Goal: Transaction & Acquisition: Obtain resource

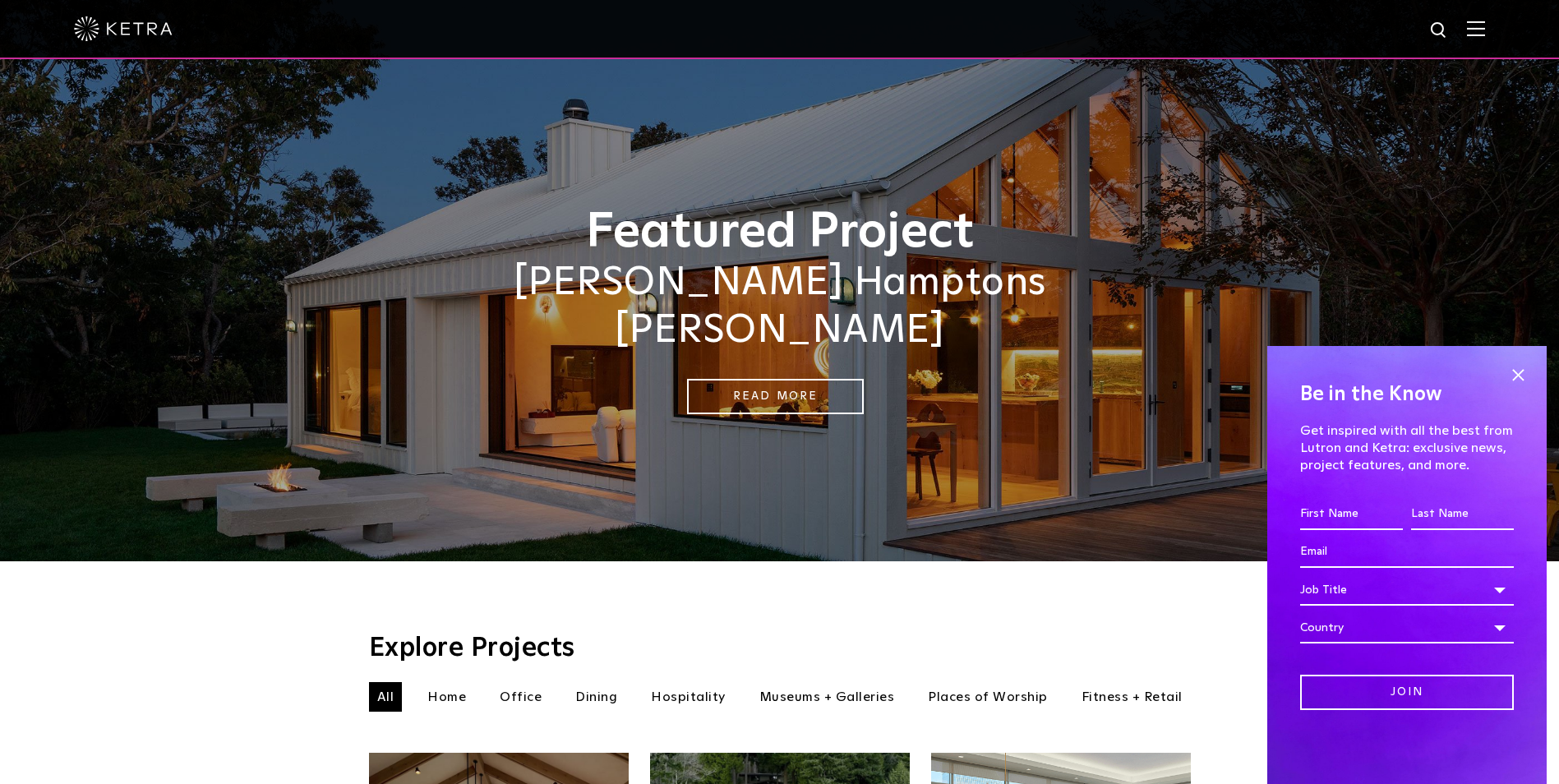
click at [1543, 377] on div "Be in the Know Get inspired with all the best from Lutron and Ketra: exclusive …" at bounding box center [1406, 565] width 280 height 438
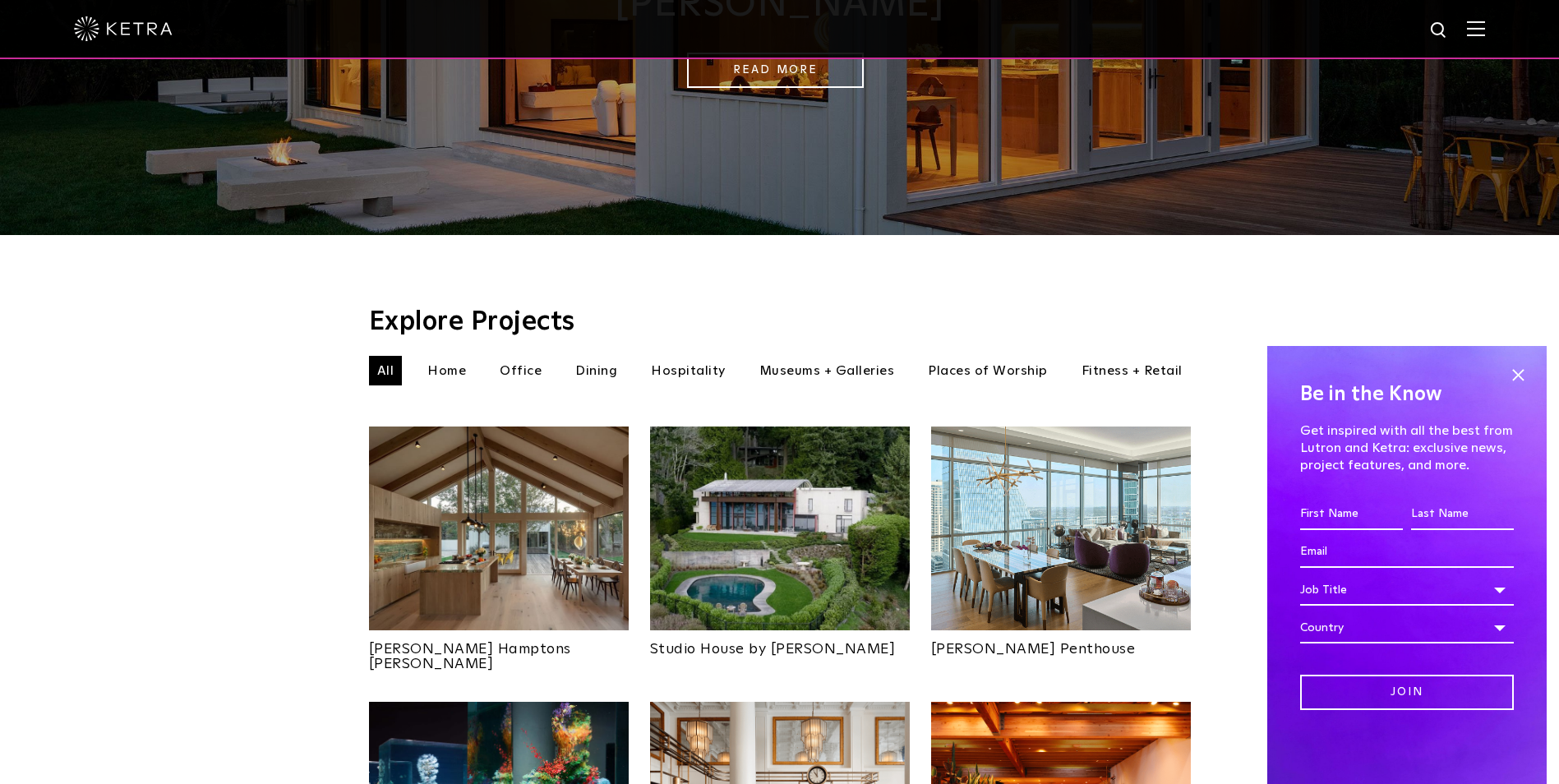
scroll to position [329, 0]
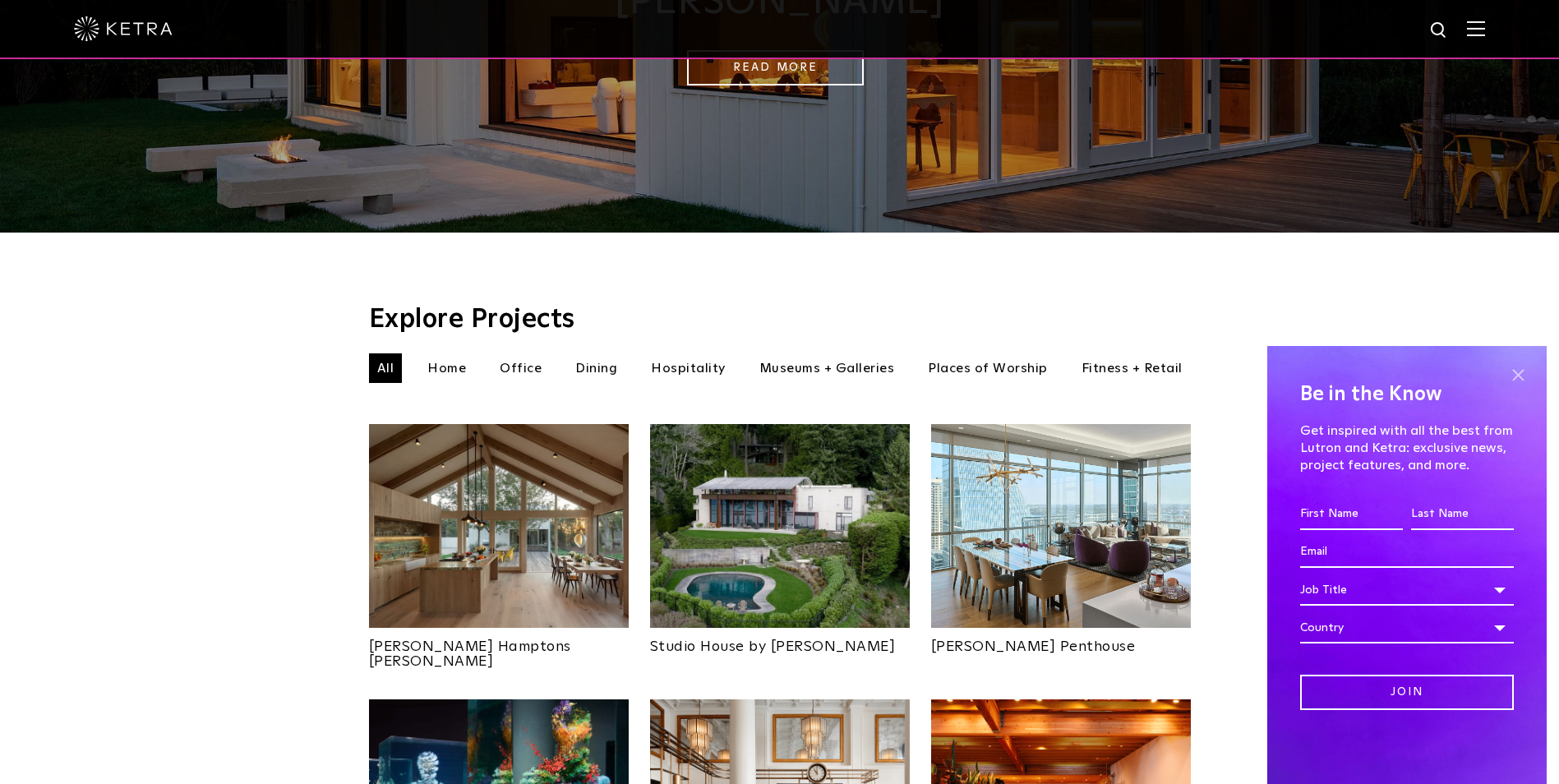
click at [1524, 373] on span at bounding box center [1518, 375] width 25 height 25
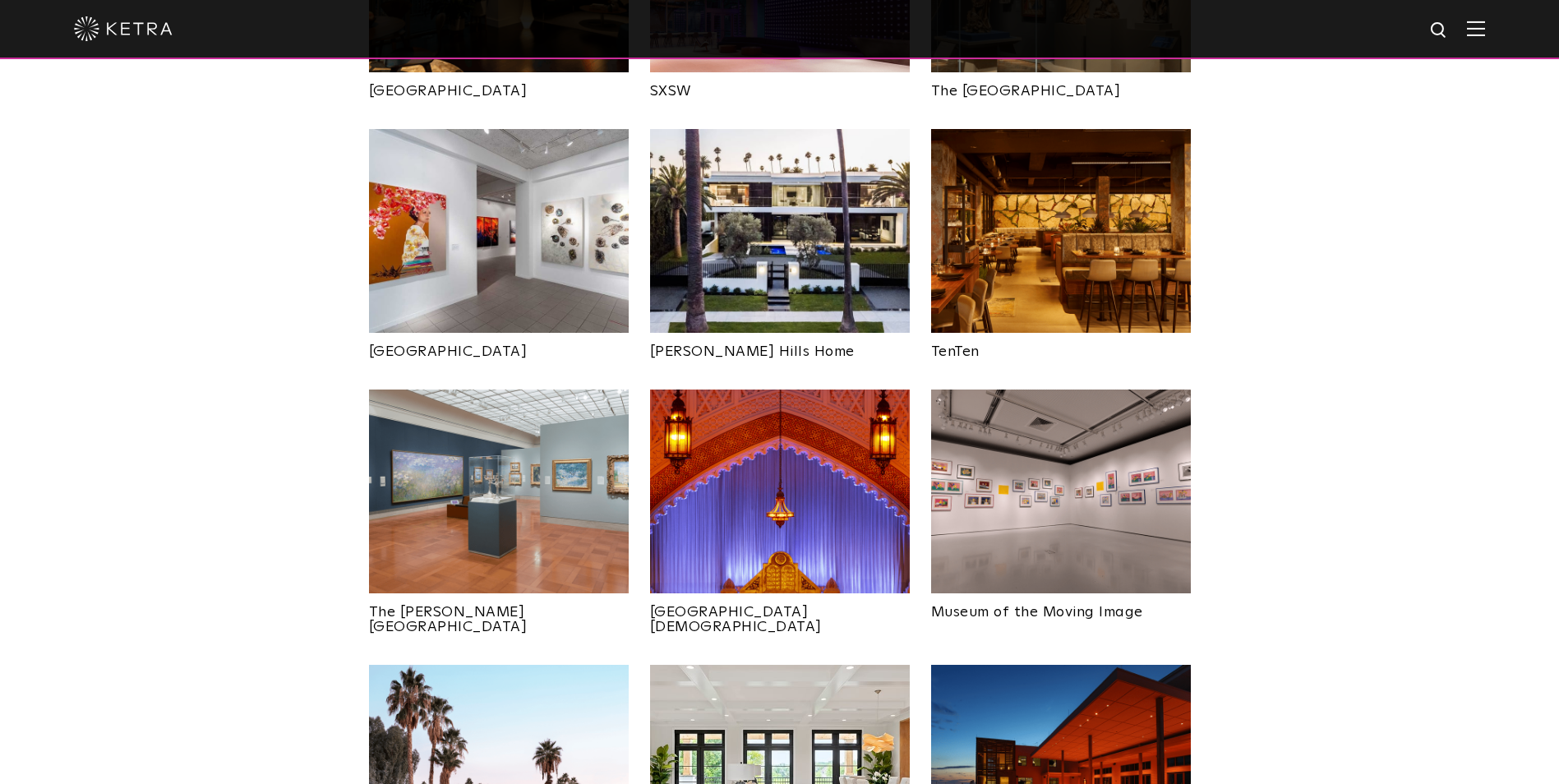
scroll to position [1972, 0]
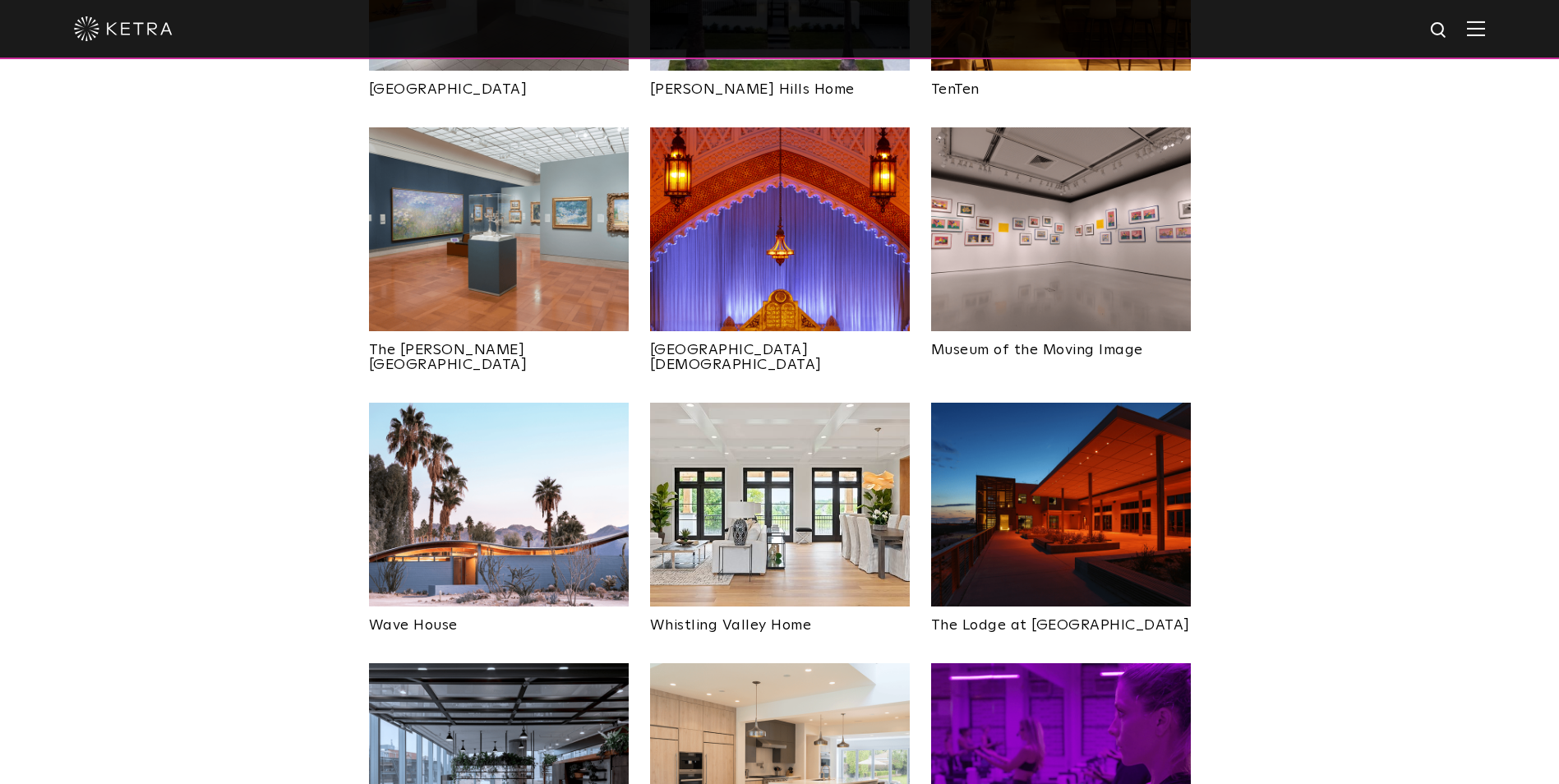
click at [510, 421] on img at bounding box center [499, 504] width 260 height 204
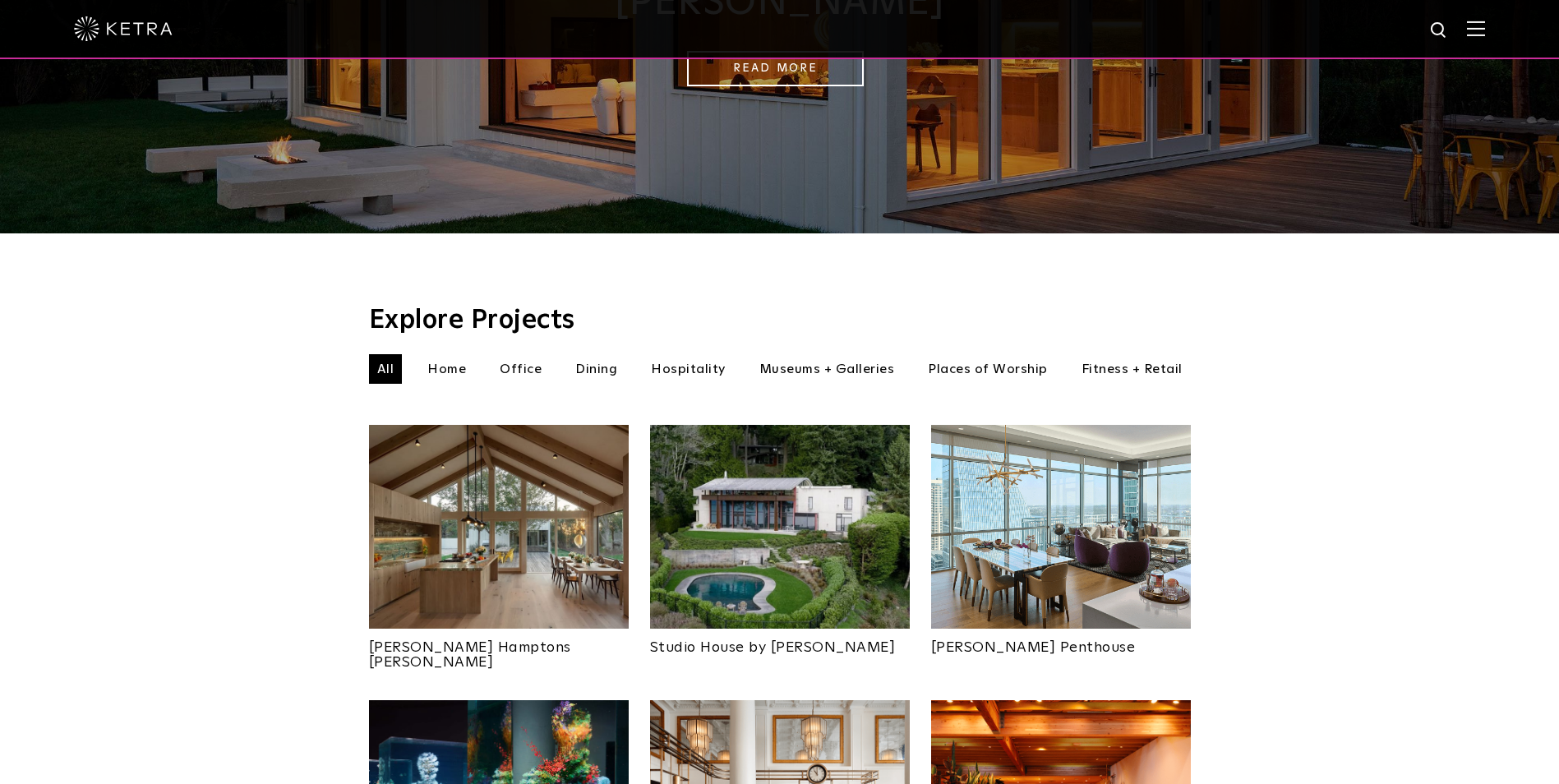
scroll to position [329, 0]
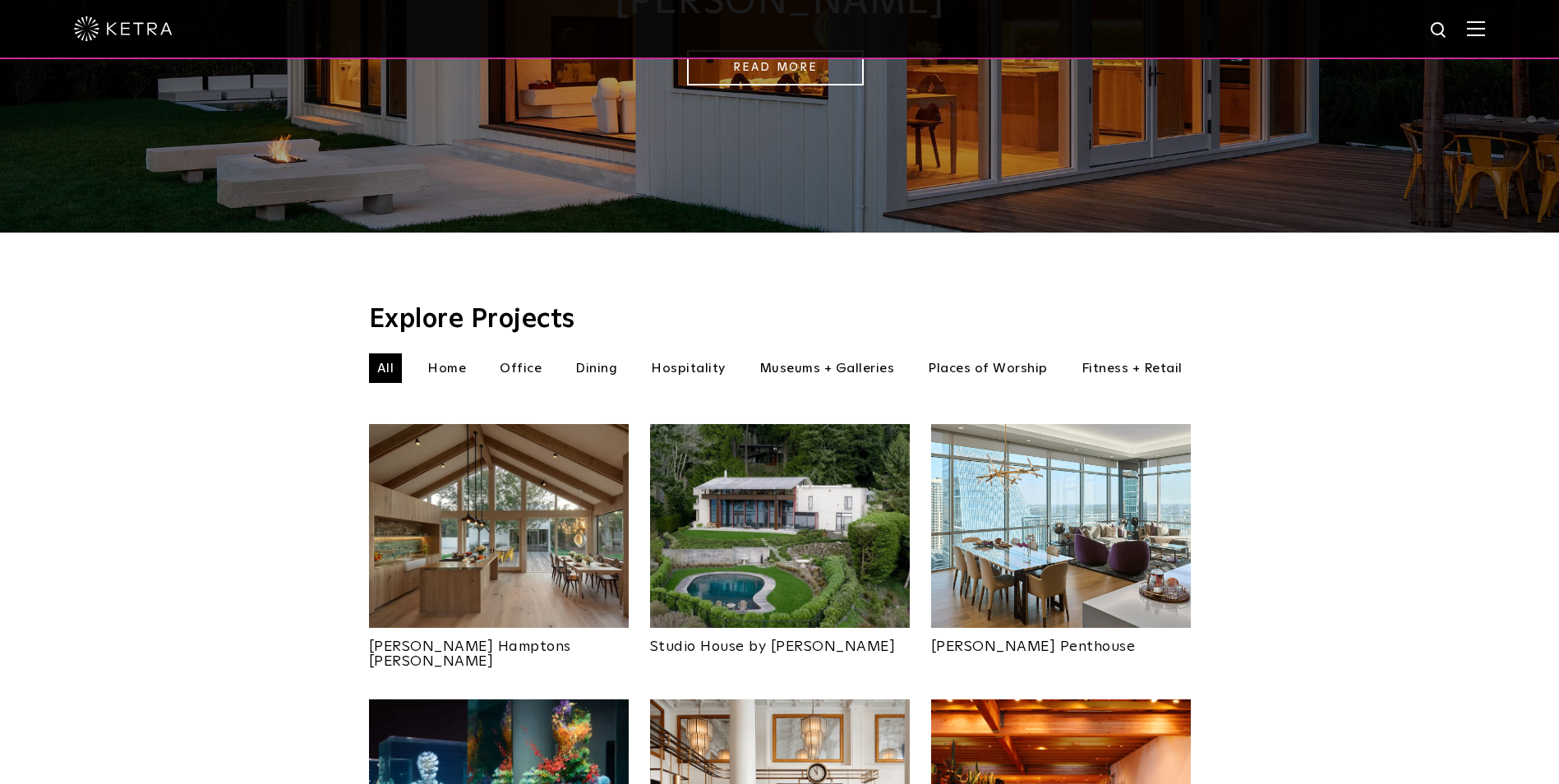
click at [1016, 509] on img at bounding box center [1060, 526] width 260 height 204
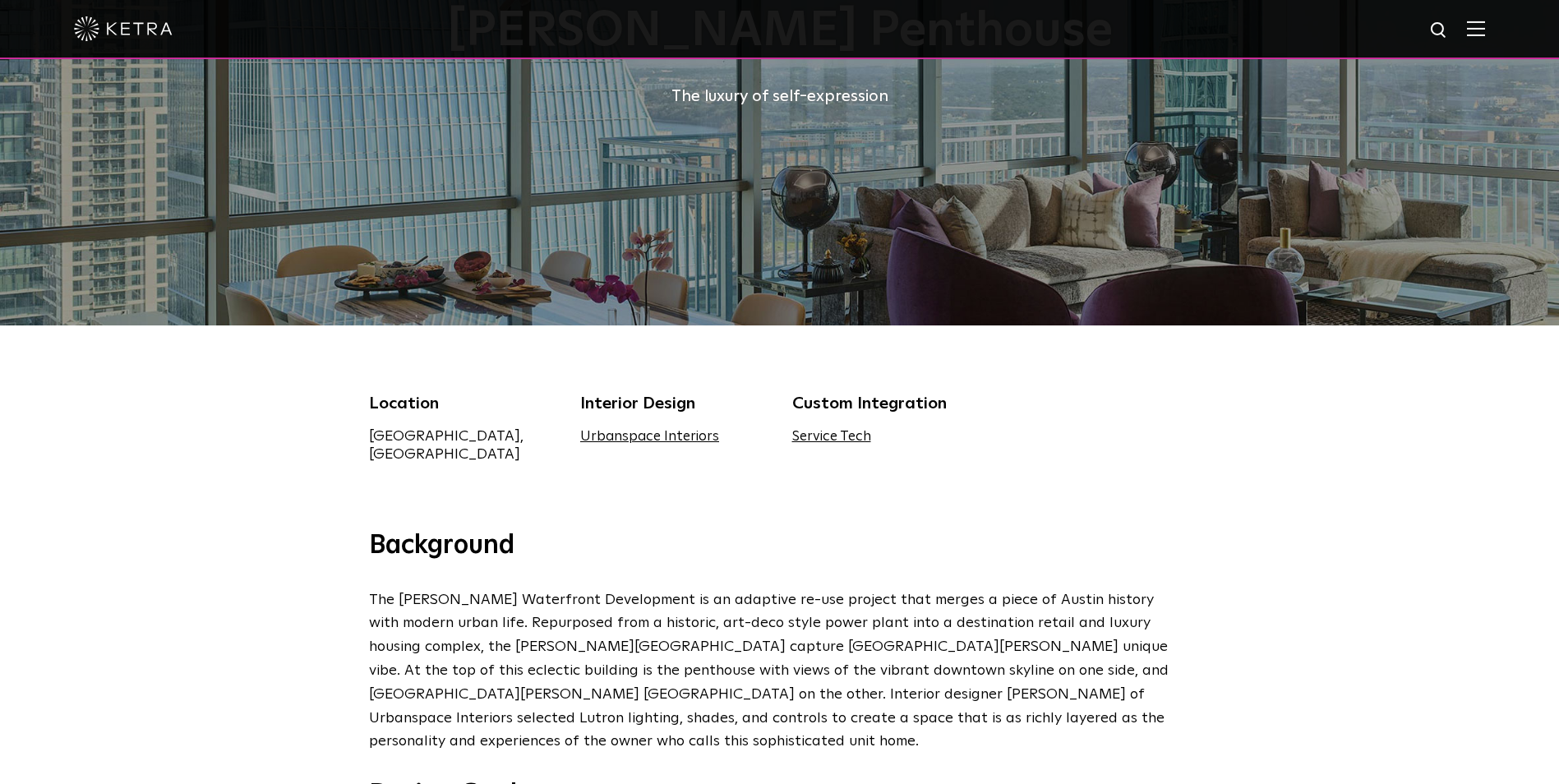
scroll to position [493, 0]
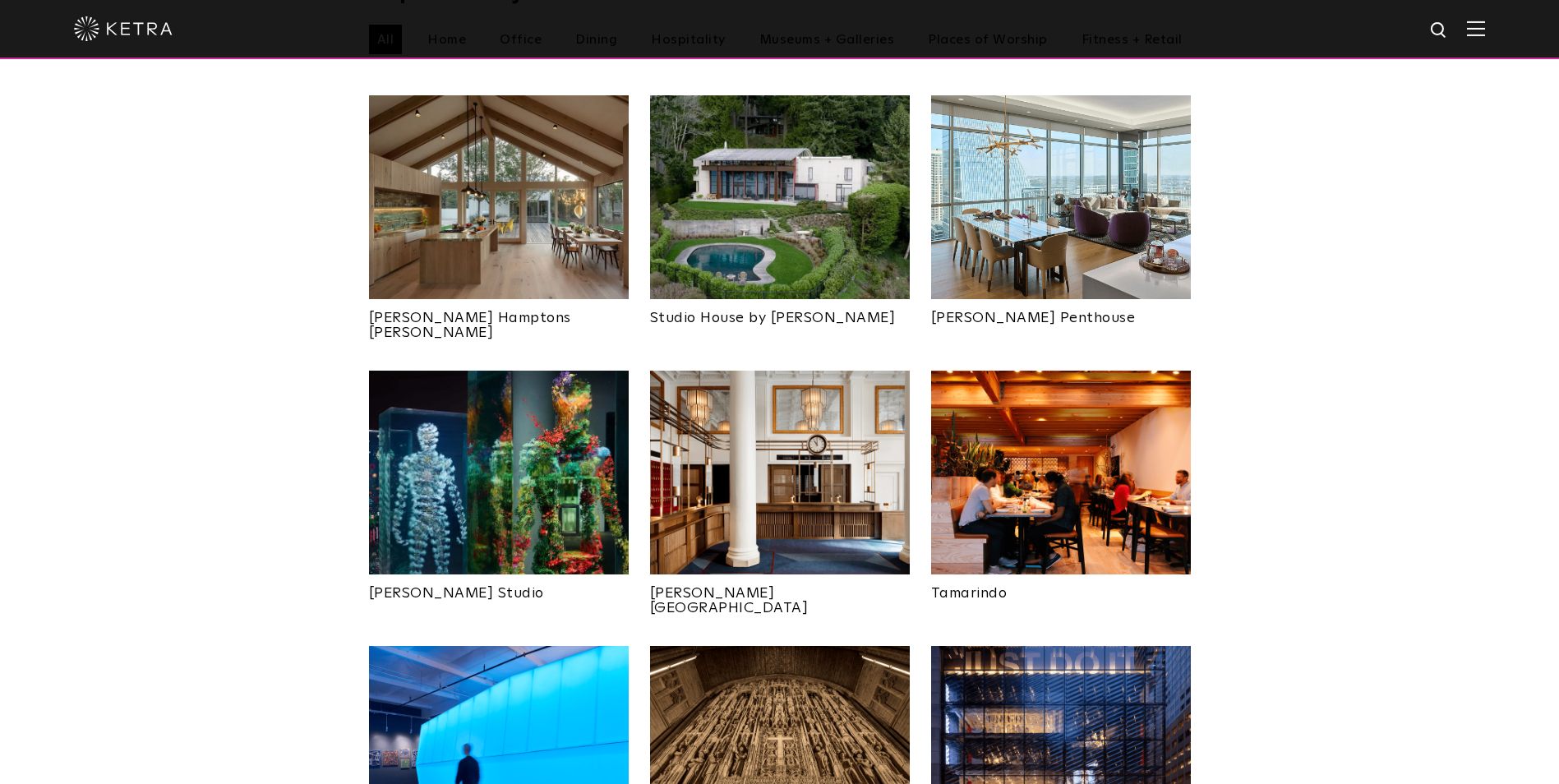
scroll to position [493, 0]
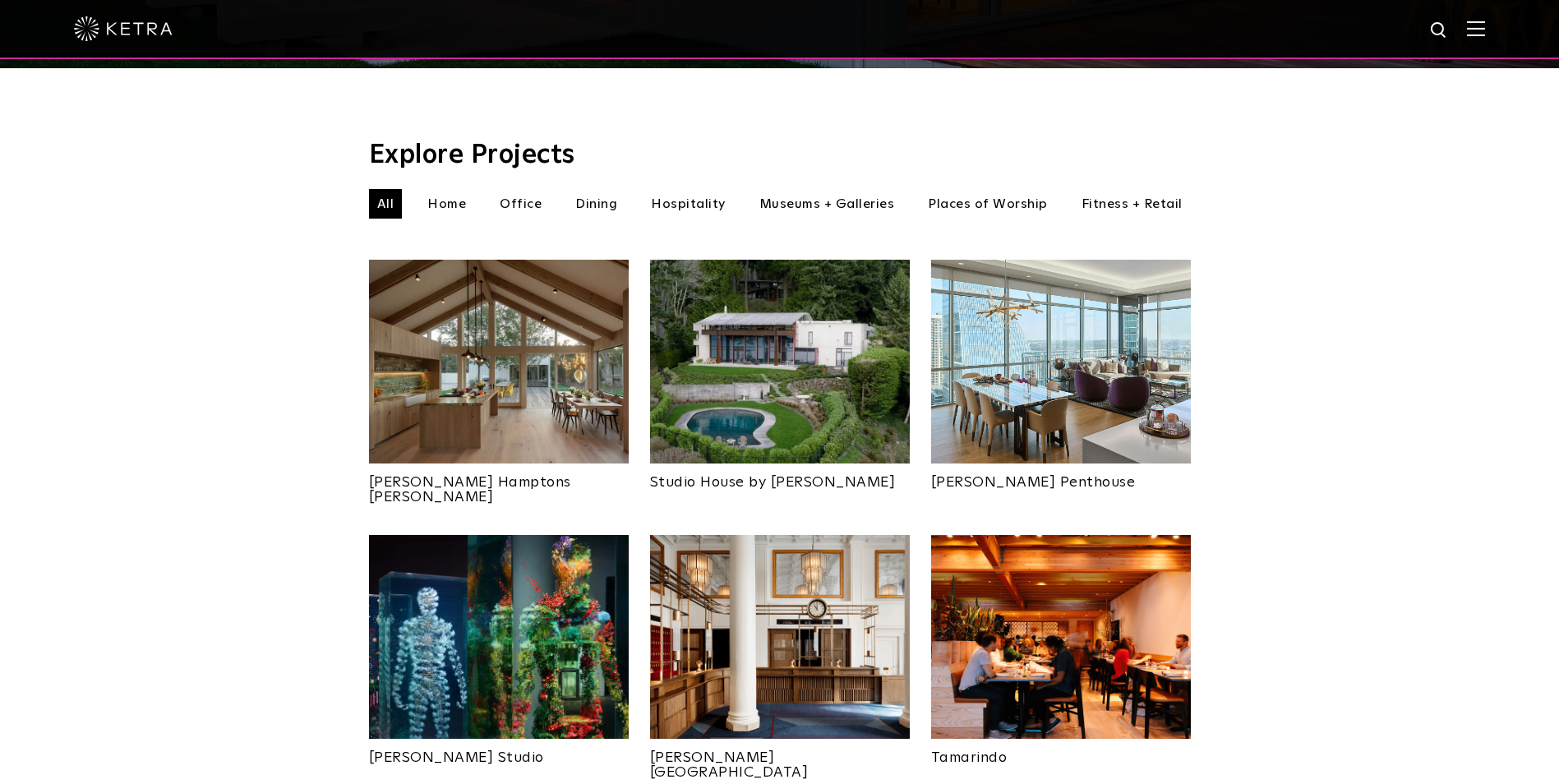
click at [499, 338] on img at bounding box center [499, 362] width 260 height 204
click at [786, 347] on img at bounding box center [779, 362] width 260 height 204
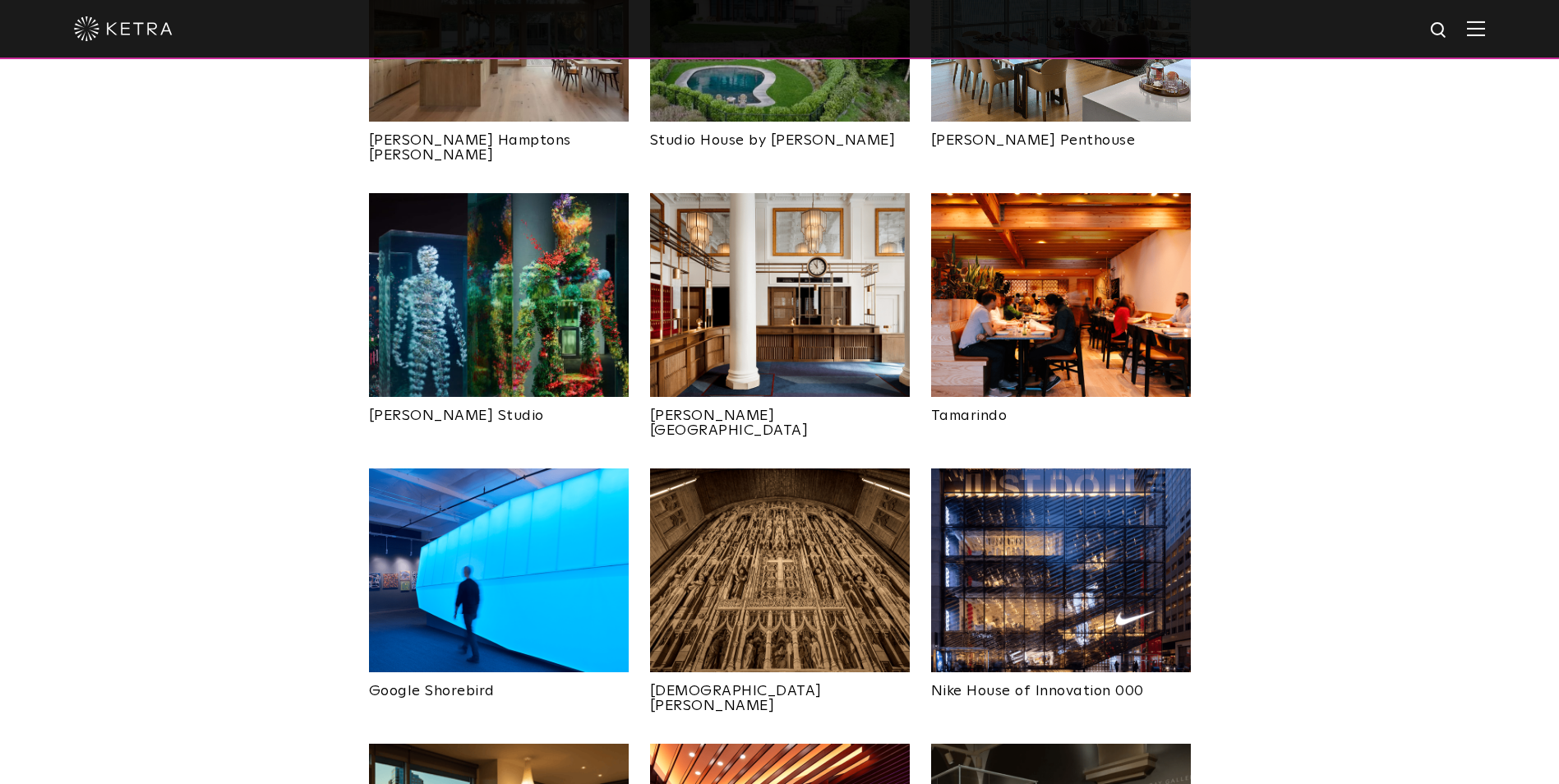
scroll to position [1069, 0]
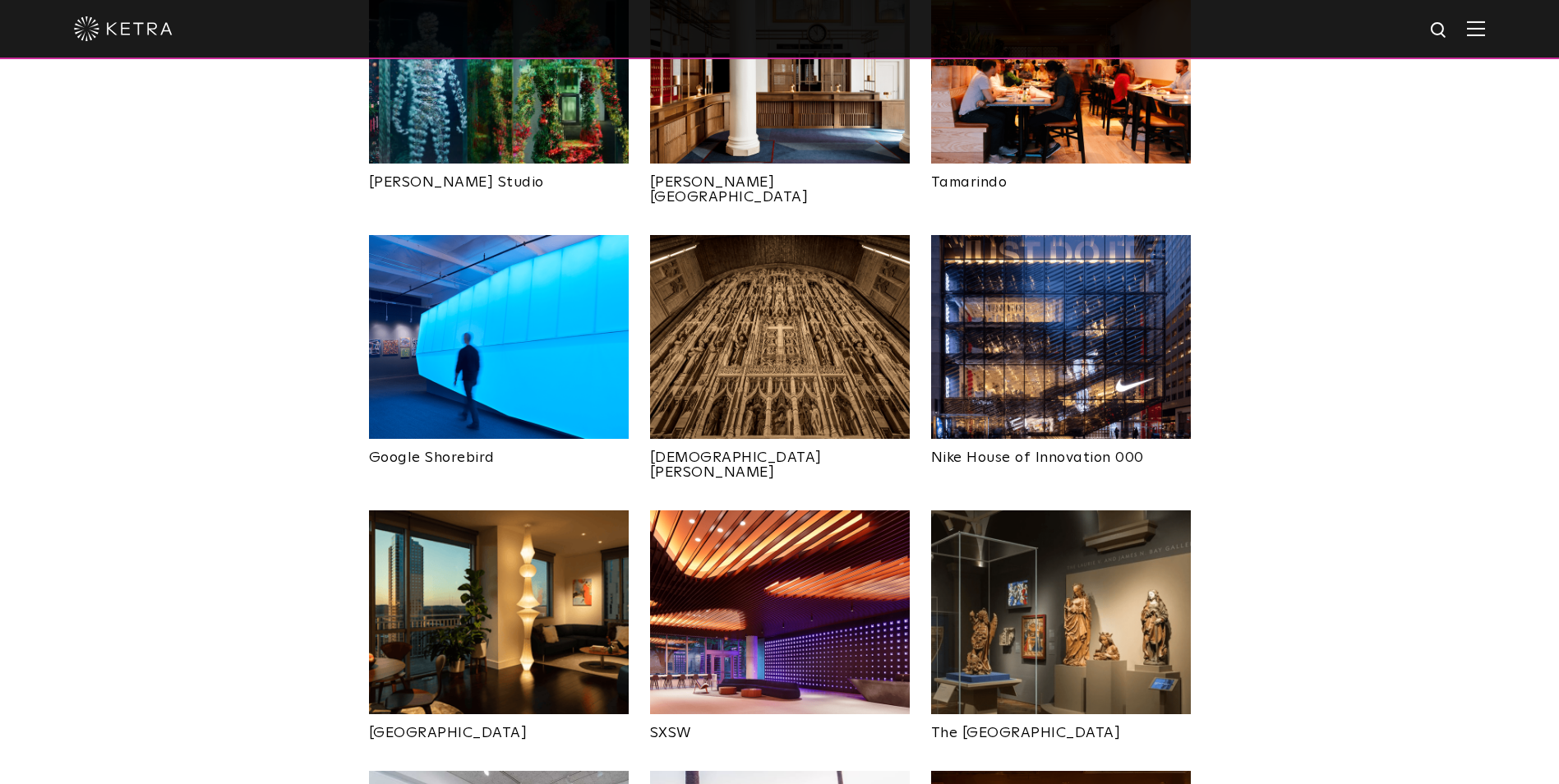
click at [807, 279] on img at bounding box center [779, 337] width 260 height 204
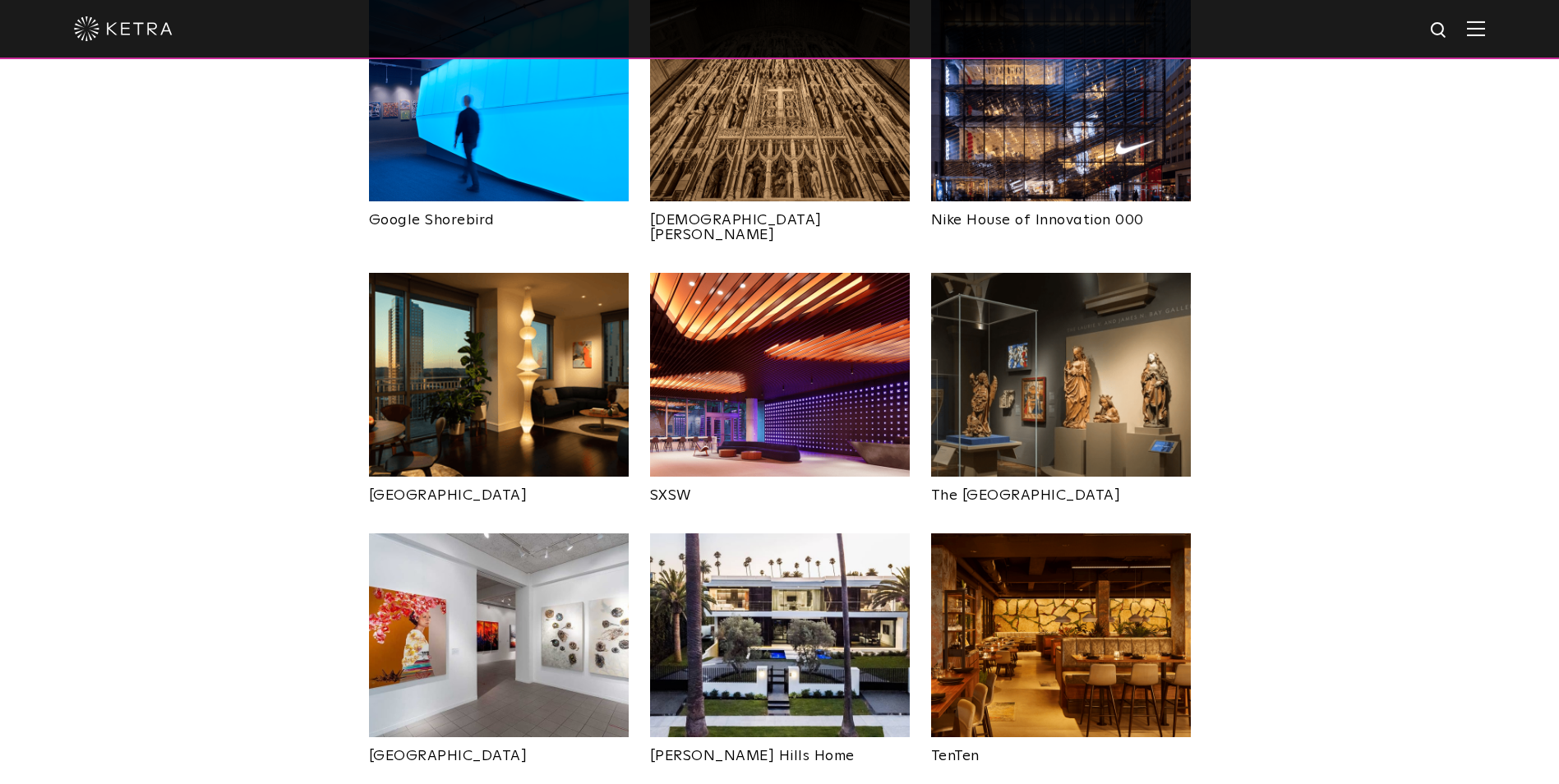
scroll to position [1315, 0]
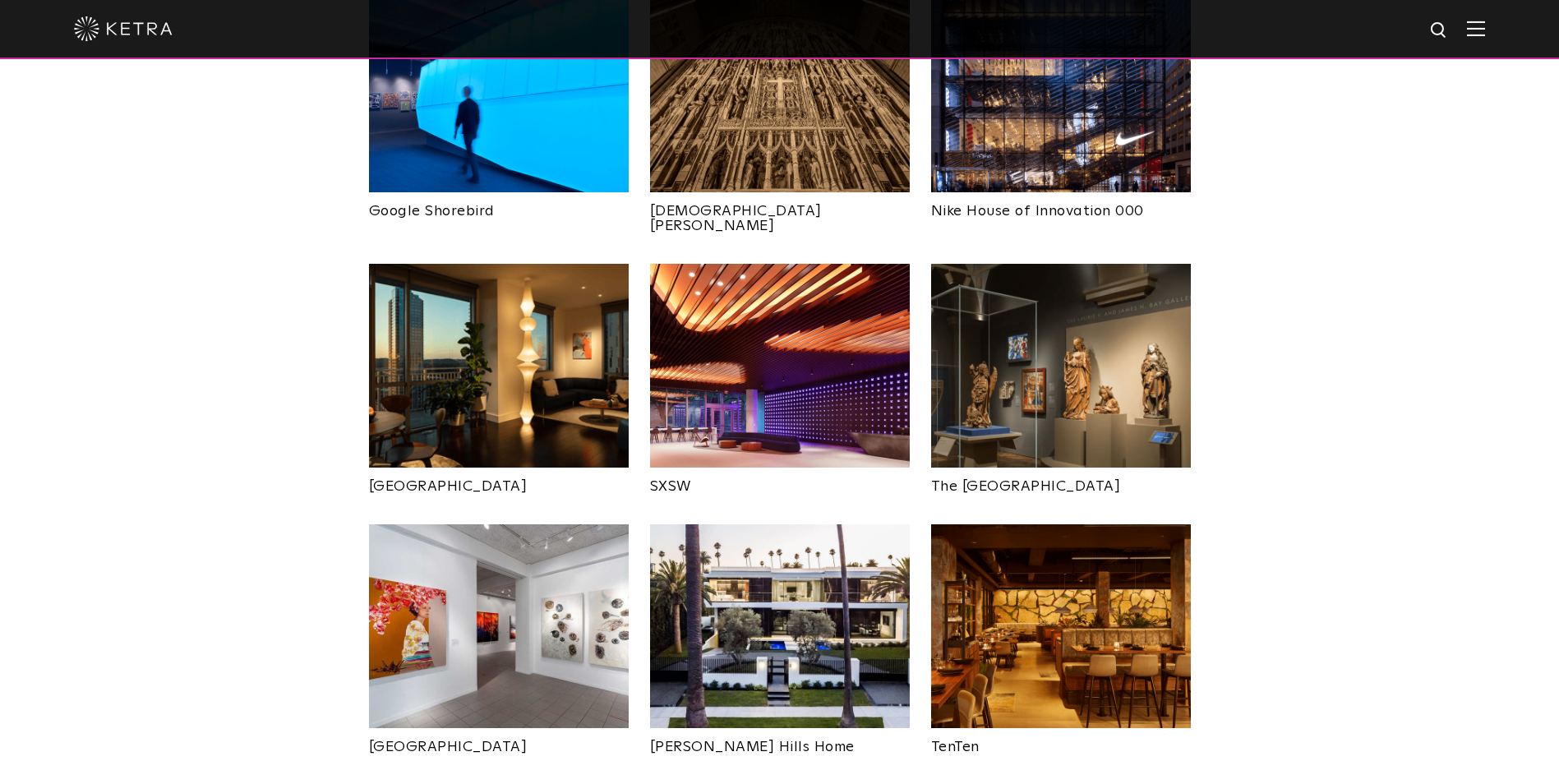
click at [774, 568] on img at bounding box center [779, 626] width 260 height 204
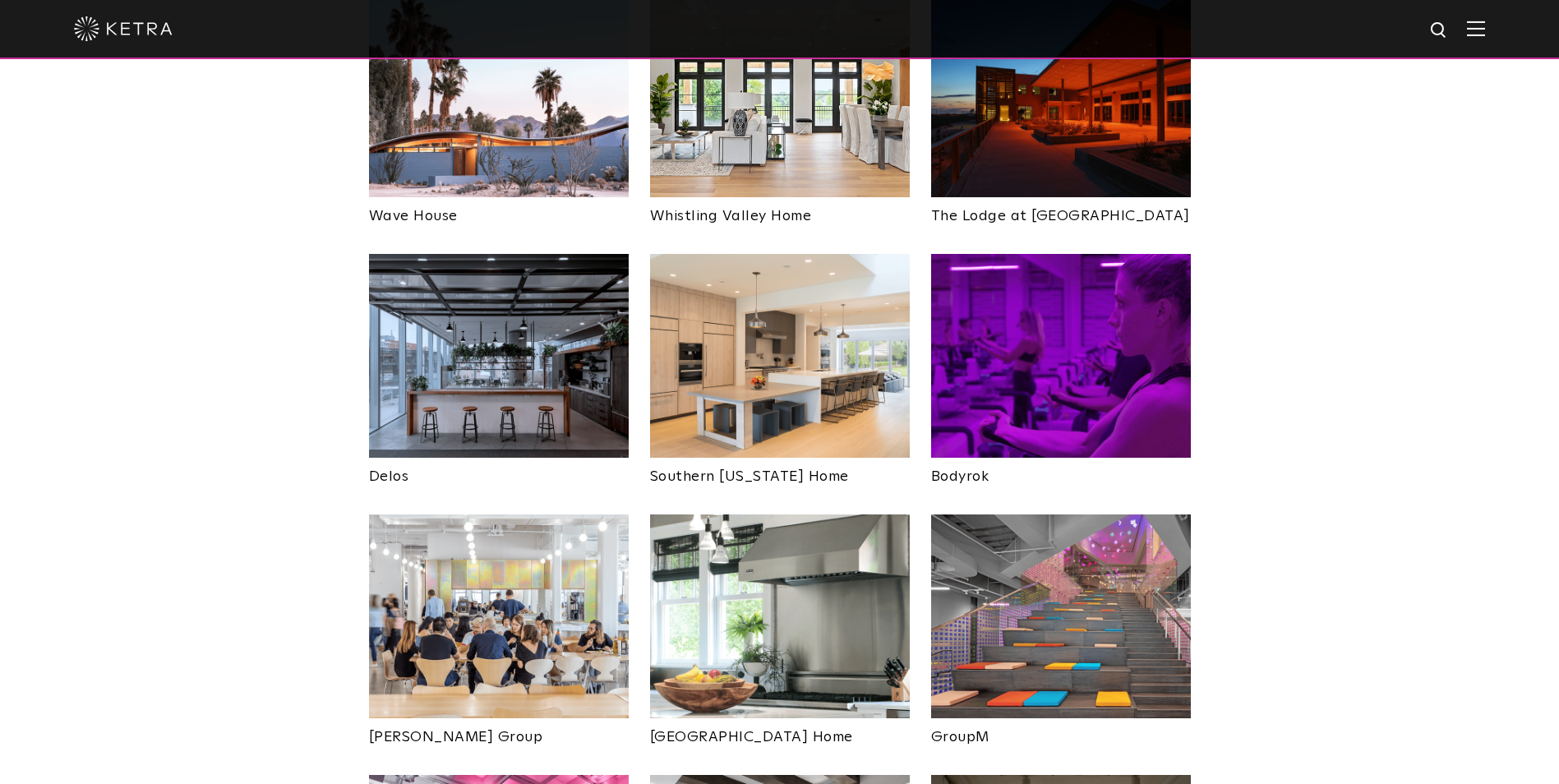
scroll to position [2630, 0]
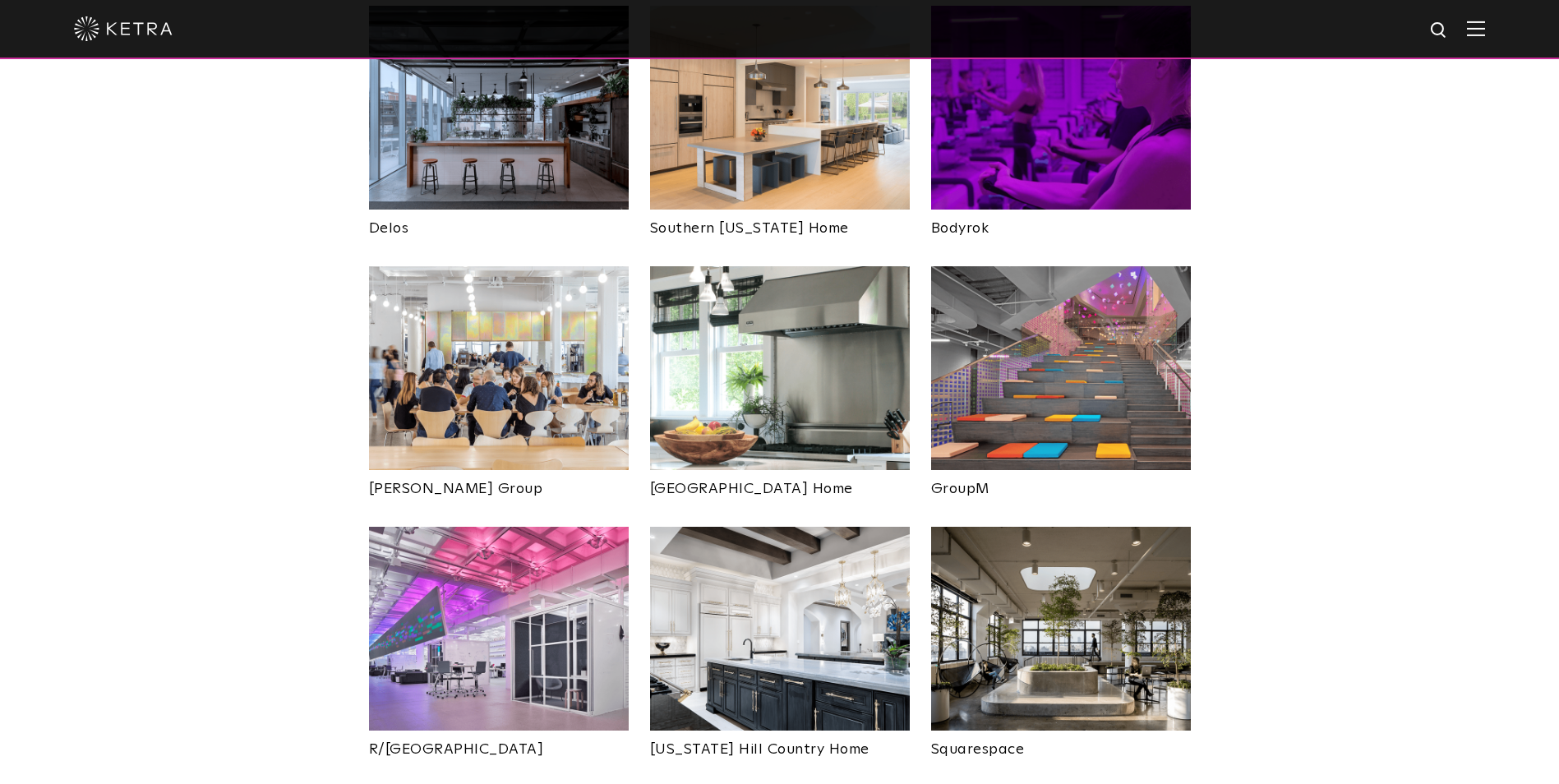
click at [1050, 284] on img at bounding box center [1060, 368] width 260 height 204
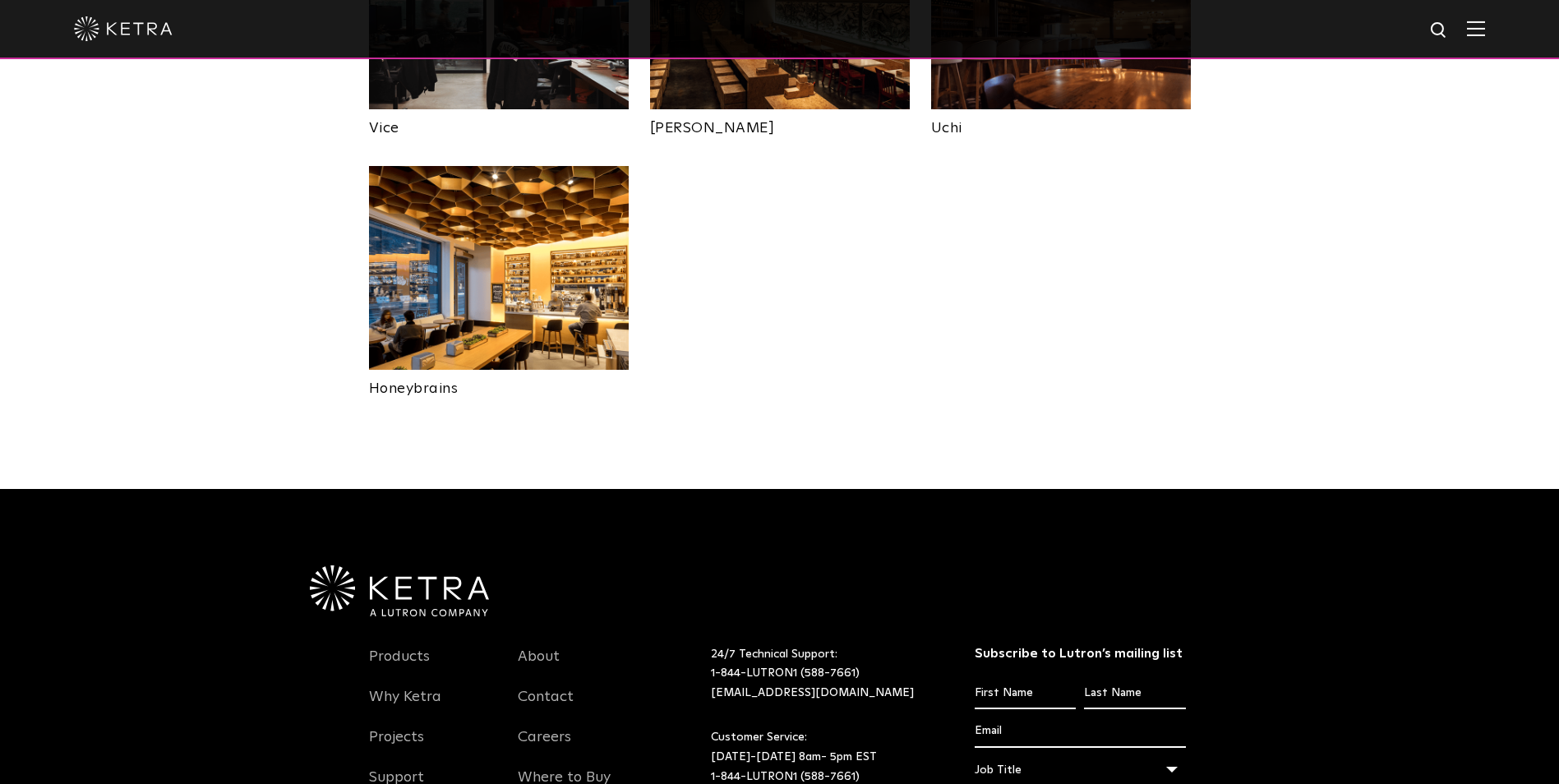
scroll to position [3664, 0]
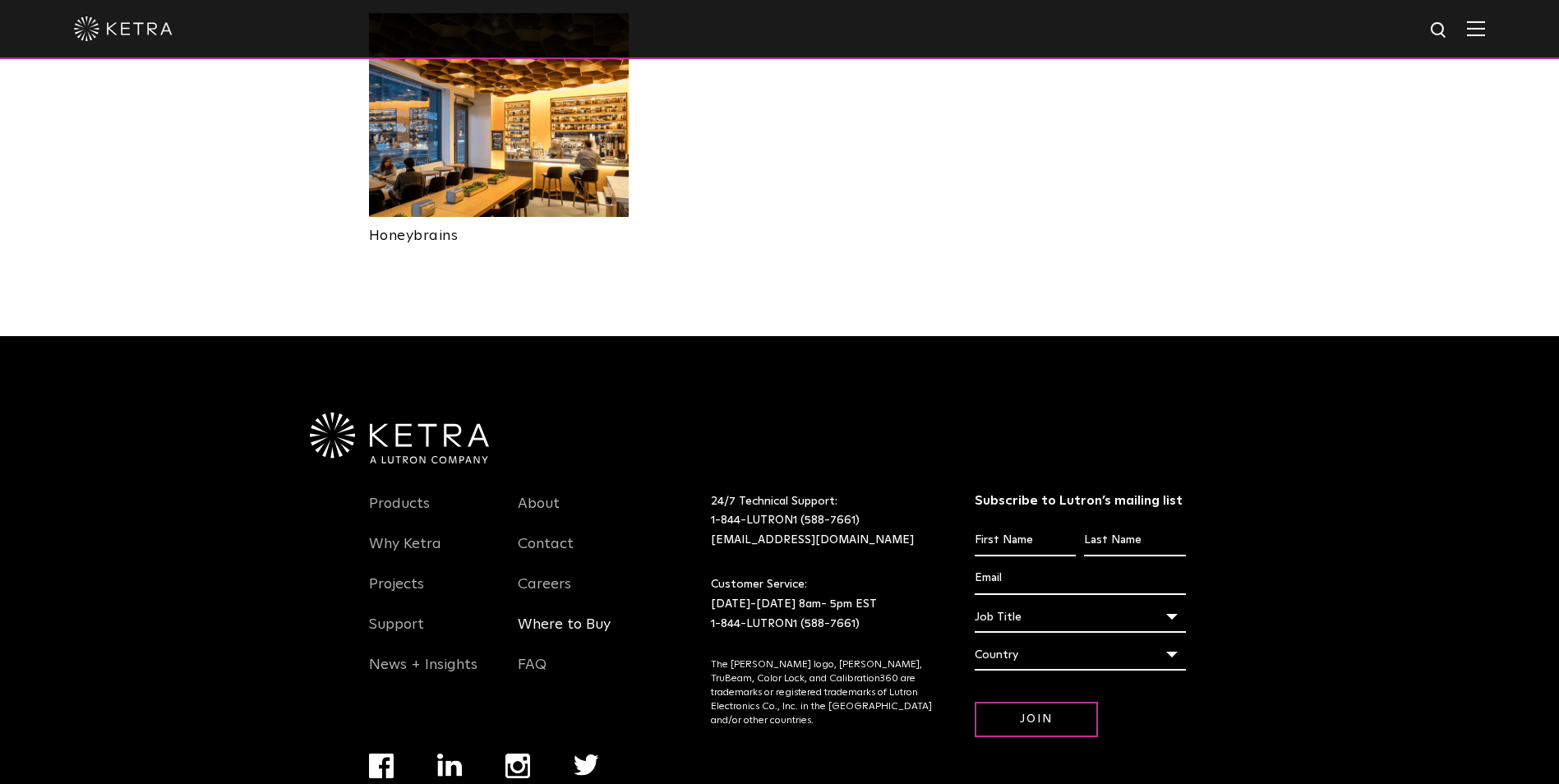
click at [554, 616] on link "Where to Buy" at bounding box center [564, 635] width 93 height 38
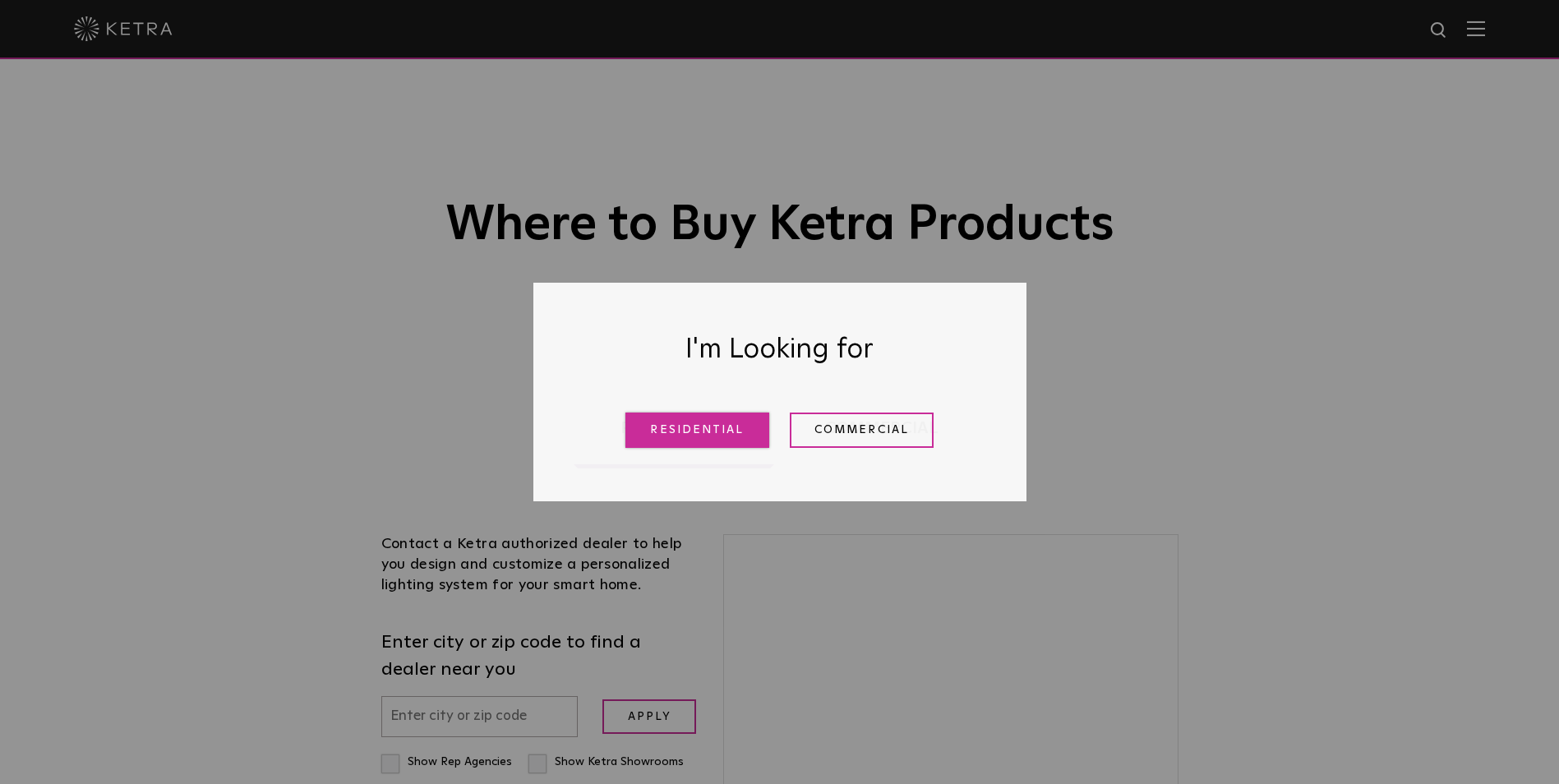
click at [664, 413] on link "Residential" at bounding box center [697, 430] width 144 height 36
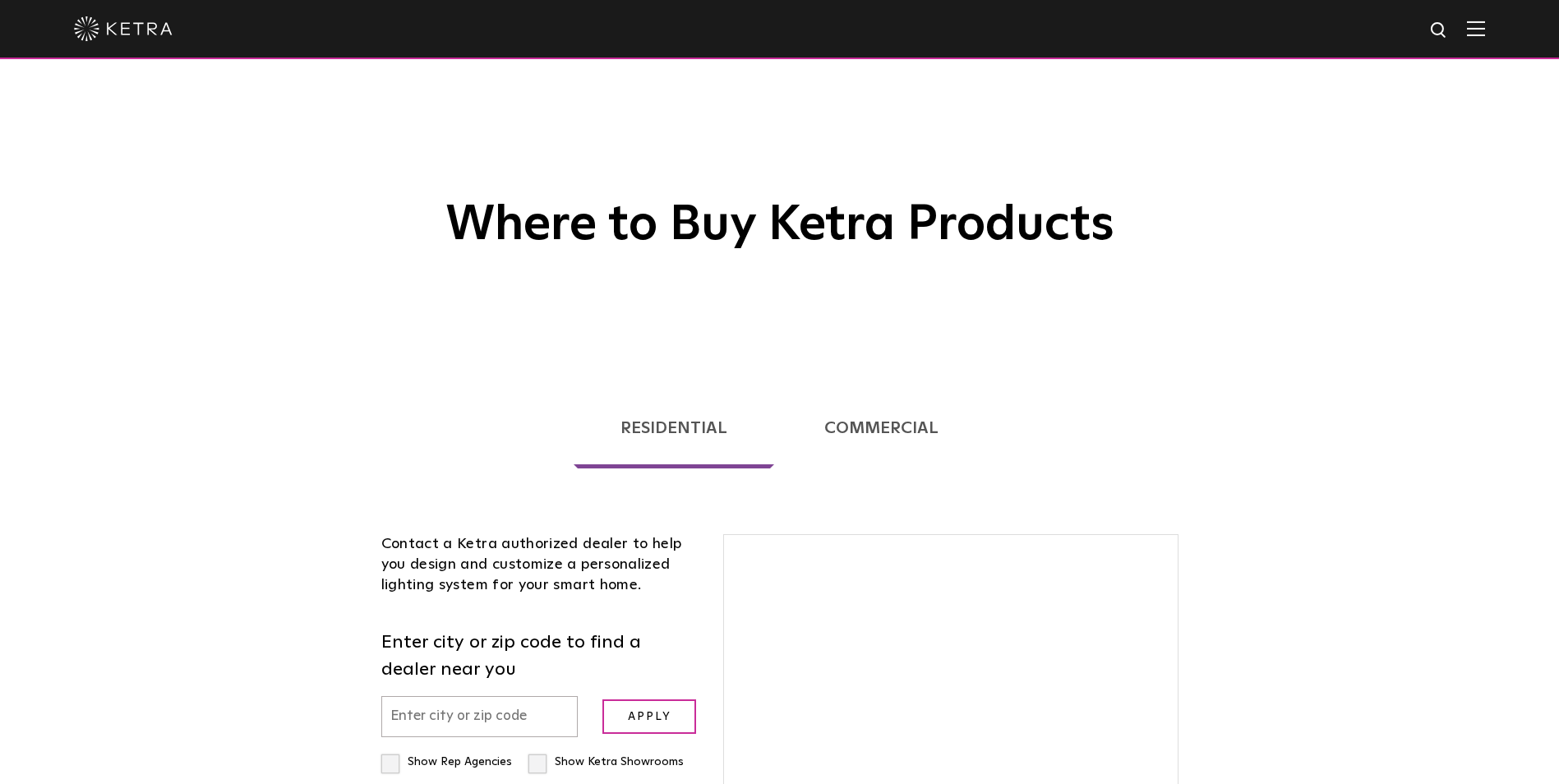
click at [721, 426] on div "Residential Commercial Contact a [PERSON_NAME] authorized dealer to help you de…" at bounding box center [780, 780] width 822 height 842
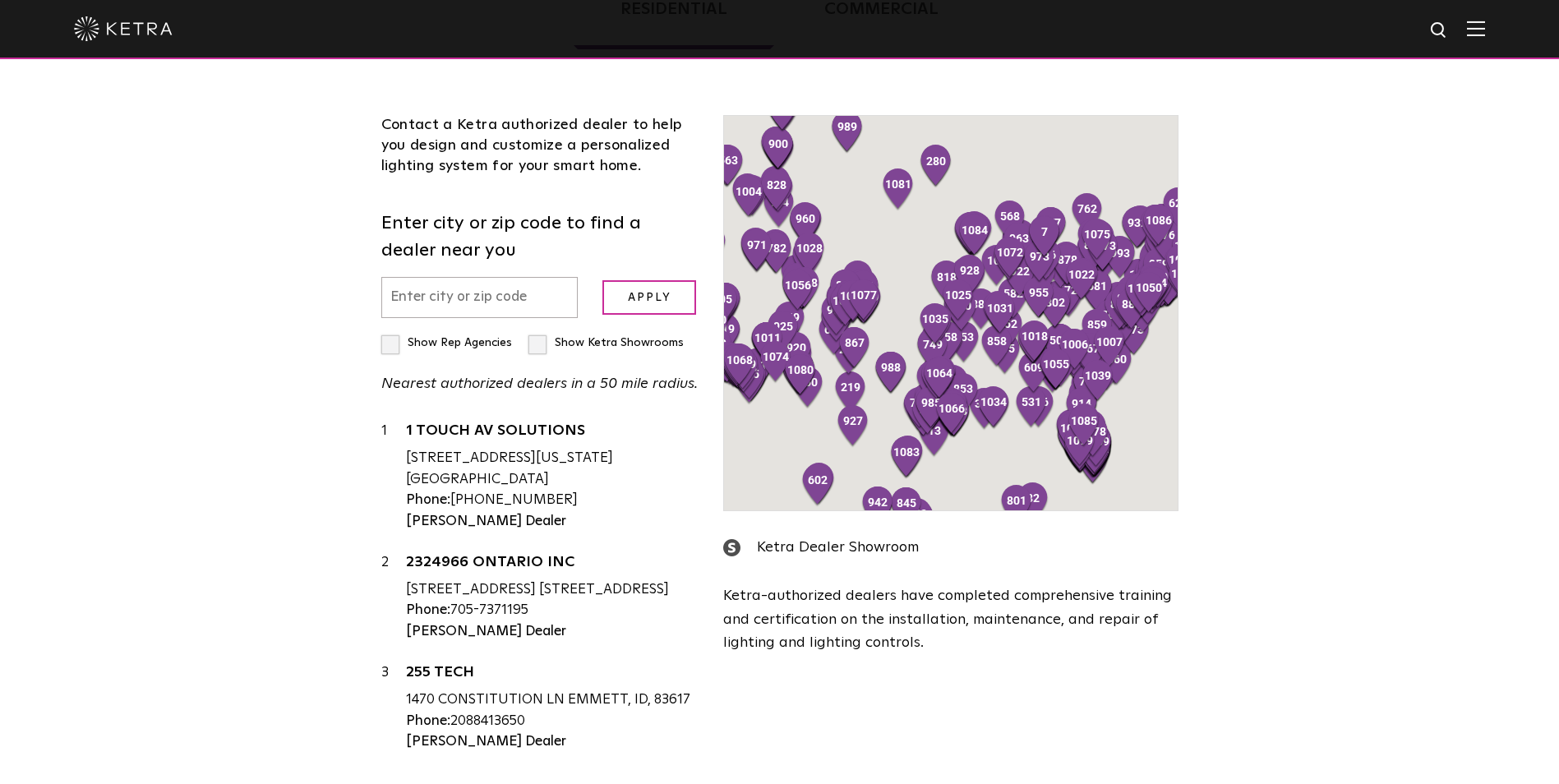
click at [524, 304] on input "text" at bounding box center [480, 298] width 197 height 42
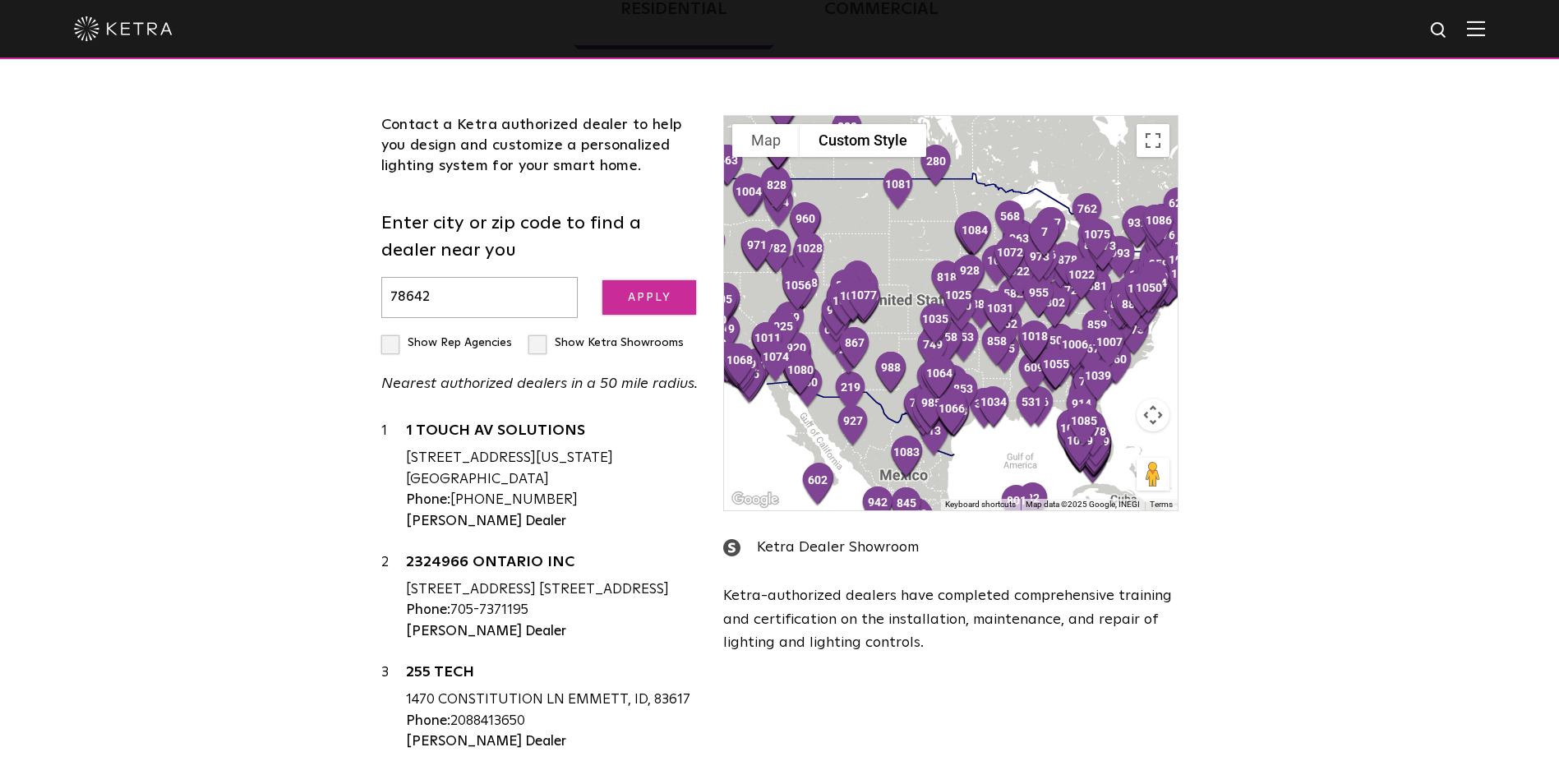
type input "78642"
click at [626, 287] on input "Apply" at bounding box center [649, 298] width 94 height 36
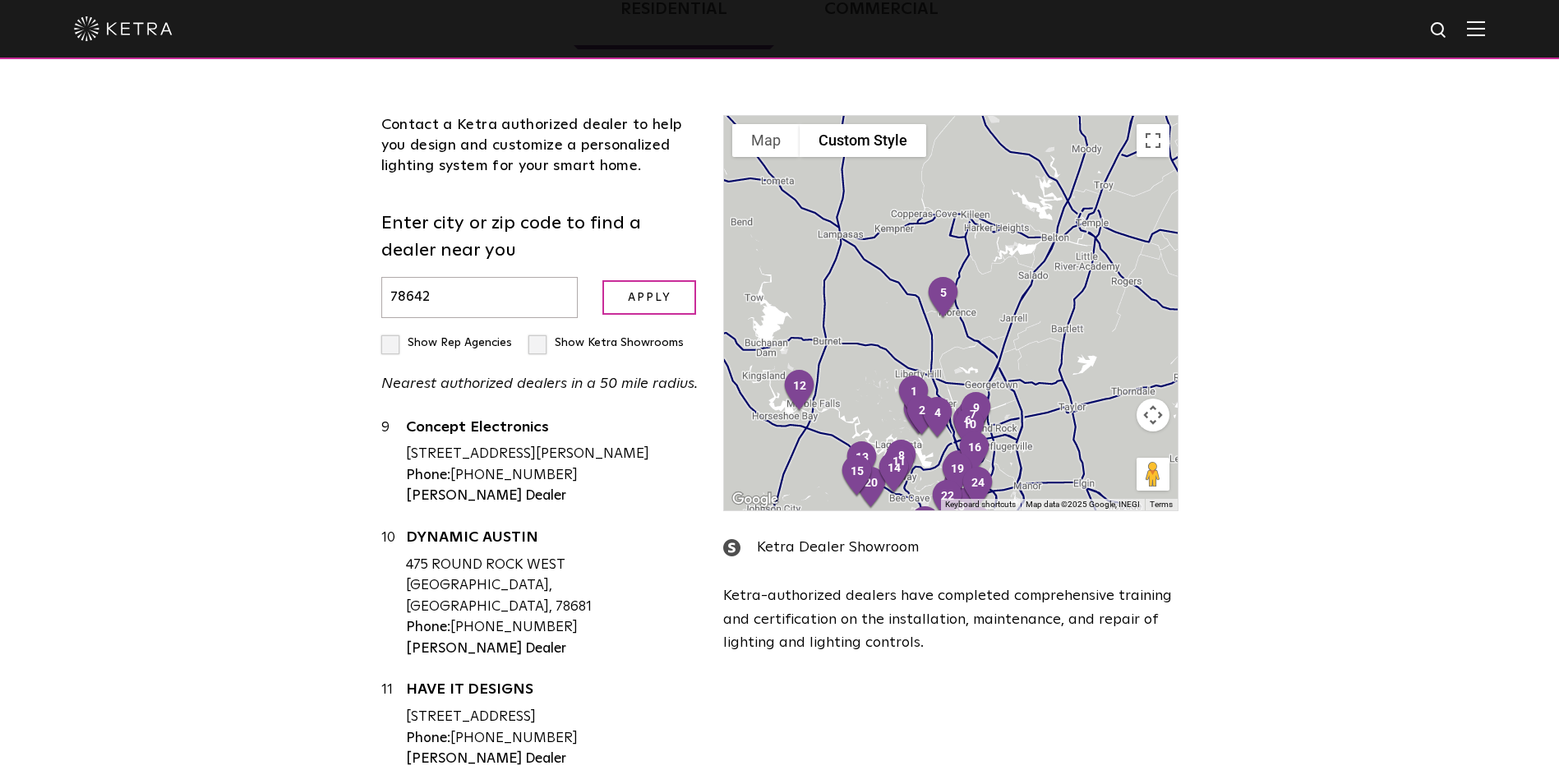
scroll to position [986, 0]
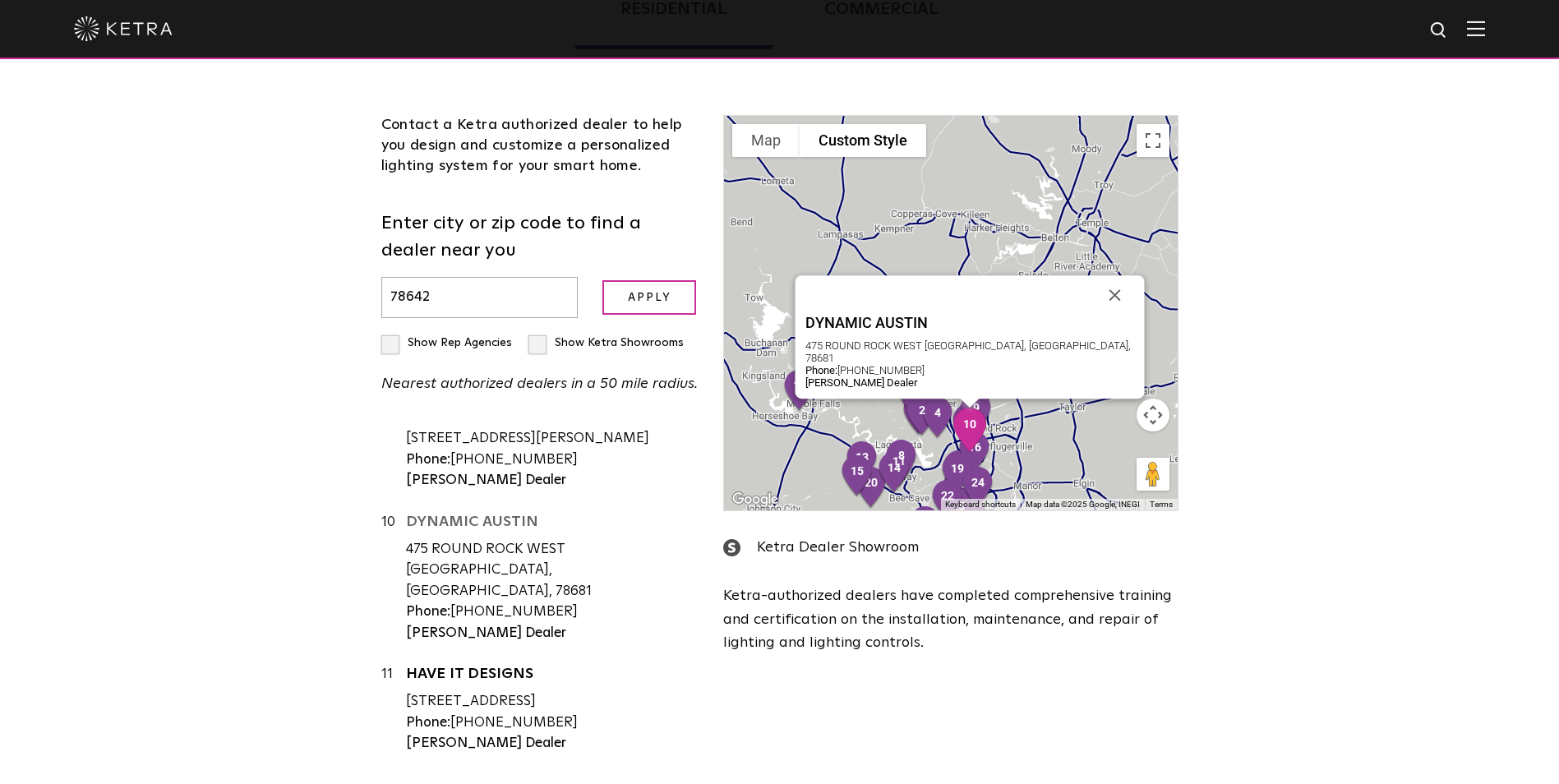
click at [475, 535] on link "DYNAMIC AUSTIN" at bounding box center [553, 524] width 294 height 21
